Goal: Navigation & Orientation: Find specific page/section

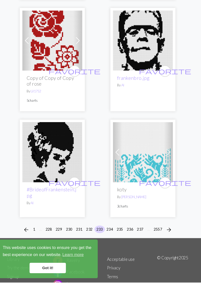
scroll to position [2419, 0]
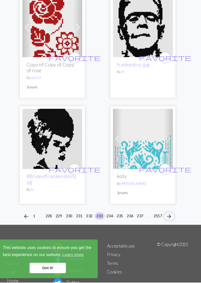
click at [174, 215] on button "arrow_forward" at bounding box center [170, 219] width 10 height 8
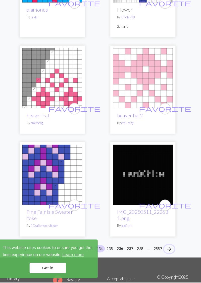
scroll to position [2463, 0]
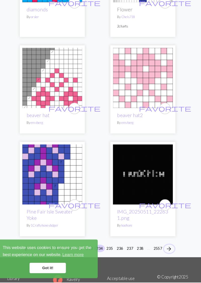
click at [174, 247] on button "arrow_forward" at bounding box center [170, 251] width 10 height 8
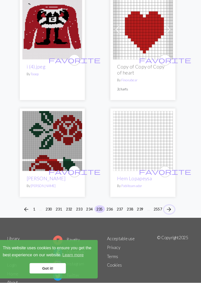
scroll to position [2351, 0]
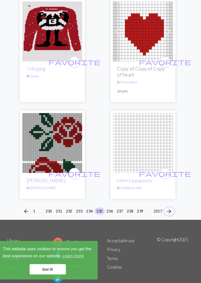
click at [174, 213] on button "arrow_forward" at bounding box center [170, 213] width 10 height 8
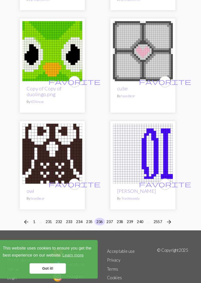
scroll to position [2396, 0]
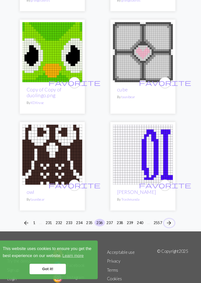
click at [172, 221] on span "arrow_forward" at bounding box center [170, 224] width 6 height 7
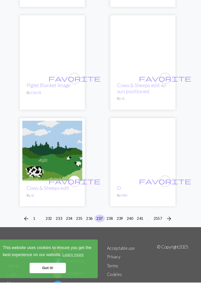
scroll to position [2374, 0]
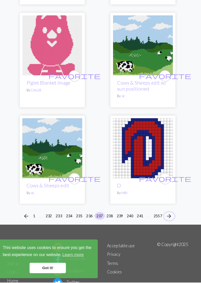
click at [170, 216] on span "arrow_forward" at bounding box center [170, 219] width 6 height 7
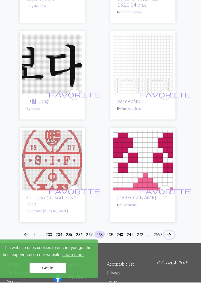
scroll to position [2336, 0]
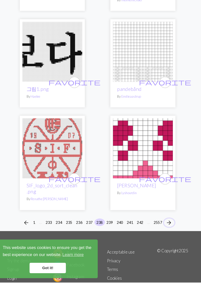
click at [170, 222] on span "arrow_forward" at bounding box center [170, 225] width 6 height 7
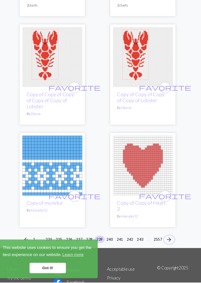
scroll to position [2318, 0]
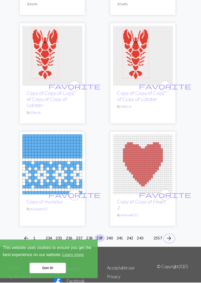
click at [172, 237] on span "arrow_forward" at bounding box center [170, 240] width 6 height 7
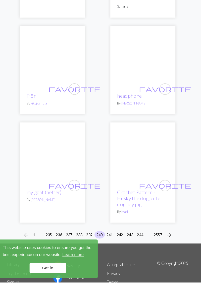
scroll to position [2287, 0]
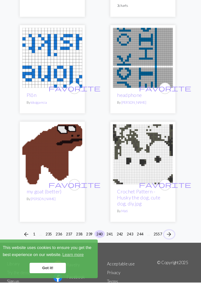
click at [171, 233] on span "arrow_forward" at bounding box center [170, 236] width 6 height 7
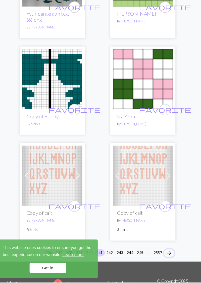
scroll to position [2342, 0]
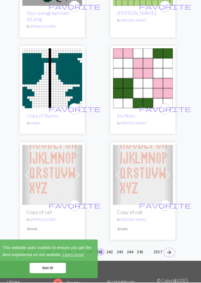
click at [174, 250] on button "arrow_forward" at bounding box center [170, 254] width 10 height 8
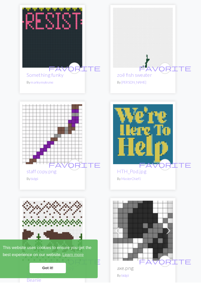
scroll to position [2334, 0]
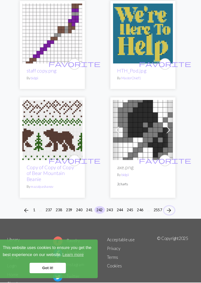
click at [174, 213] on button "arrow_forward" at bounding box center [170, 214] width 10 height 8
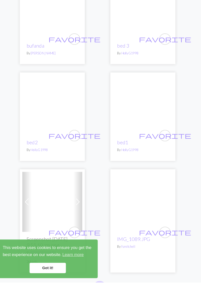
scroll to position [2349, 0]
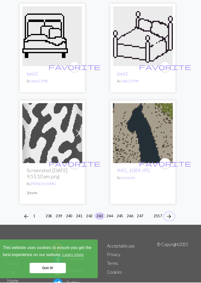
click at [173, 216] on span "arrow_forward" at bounding box center [170, 219] width 6 height 7
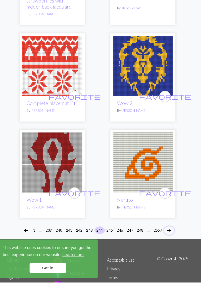
scroll to position [2337, 0]
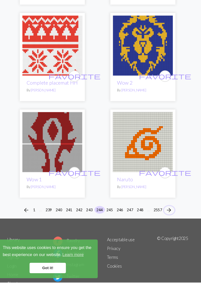
click at [174, 214] on button "arrow_forward" at bounding box center [170, 214] width 10 height 8
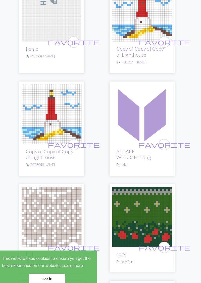
scroll to position [1397, 0]
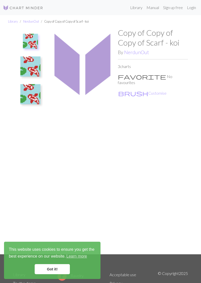
click at [175, 159] on div "Copy of Copy of Copy of Scarf - koi By NerdunOut 3 charts favorite No favourite…" at bounding box center [153, 141] width 70 height 226
